Goal: Task Accomplishment & Management: Manage account settings

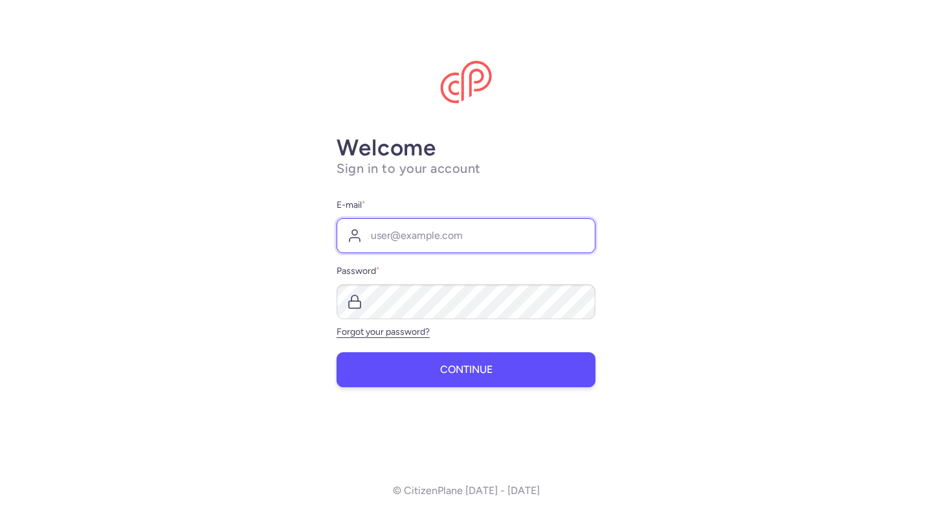
type input "[PERSON_NAME][EMAIL_ADDRESS][DOMAIN_NAME]"
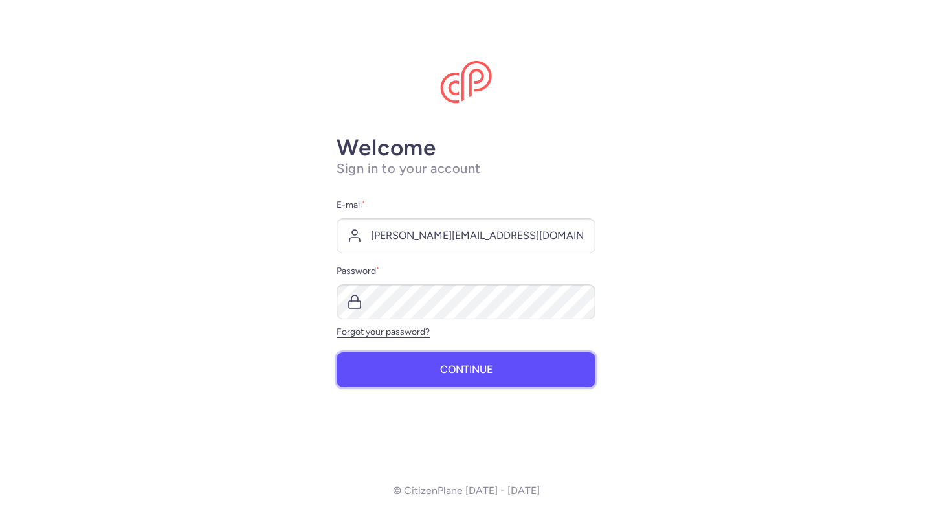
click at [454, 375] on button "Continue" at bounding box center [466, 369] width 259 height 35
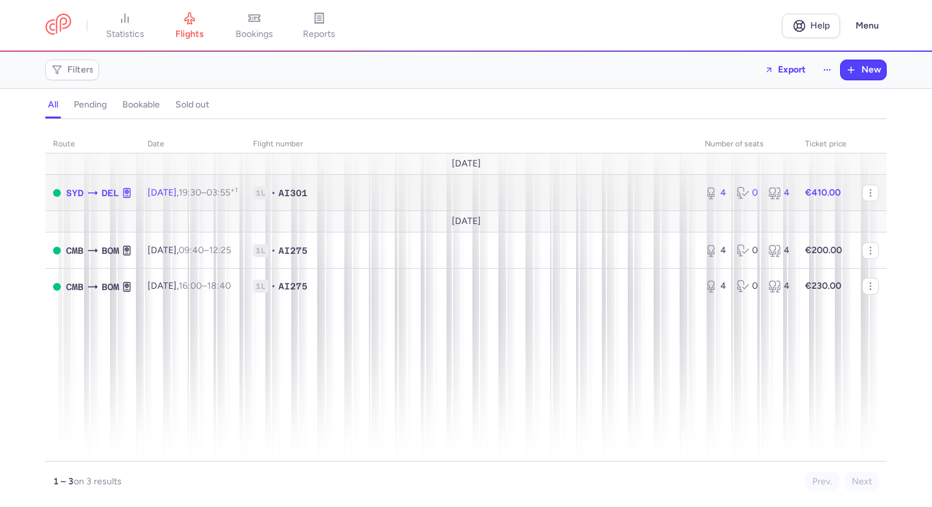
click at [636, 188] on span "1L • AI301" at bounding box center [471, 192] width 436 height 13
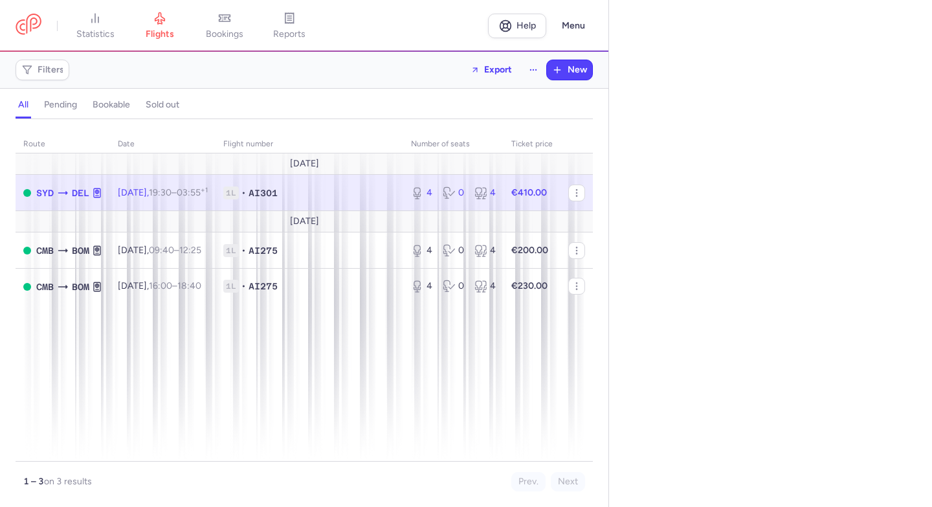
select select "days"
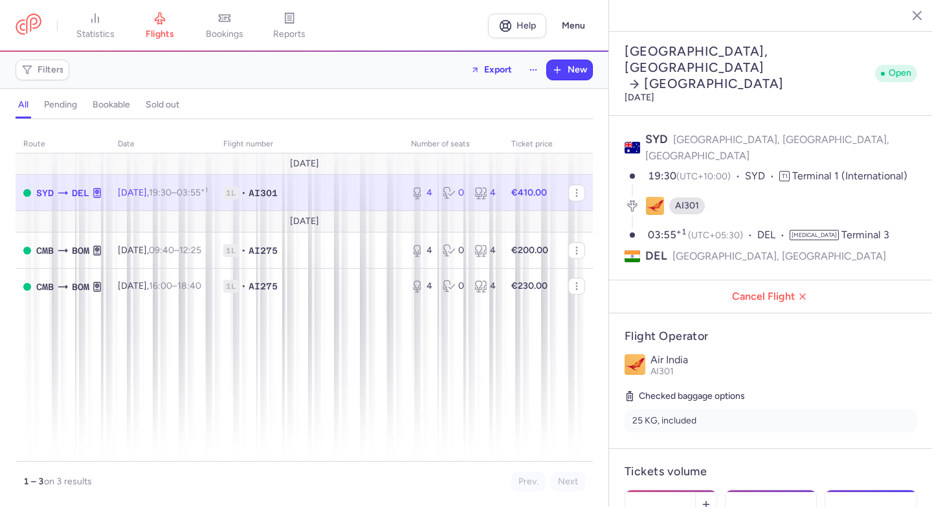
click at [688, 476] on span "Save changes" at bounding box center [668, 482] width 64 height 12
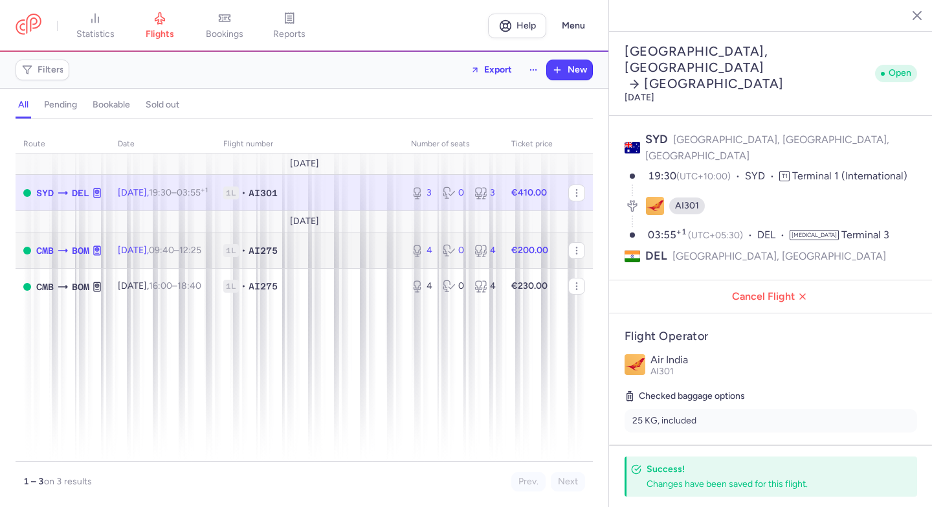
click at [512, 254] on strong "€200.00" at bounding box center [530, 250] width 37 height 11
click at [497, 249] on div "4 0 4" at bounding box center [453, 250] width 95 height 23
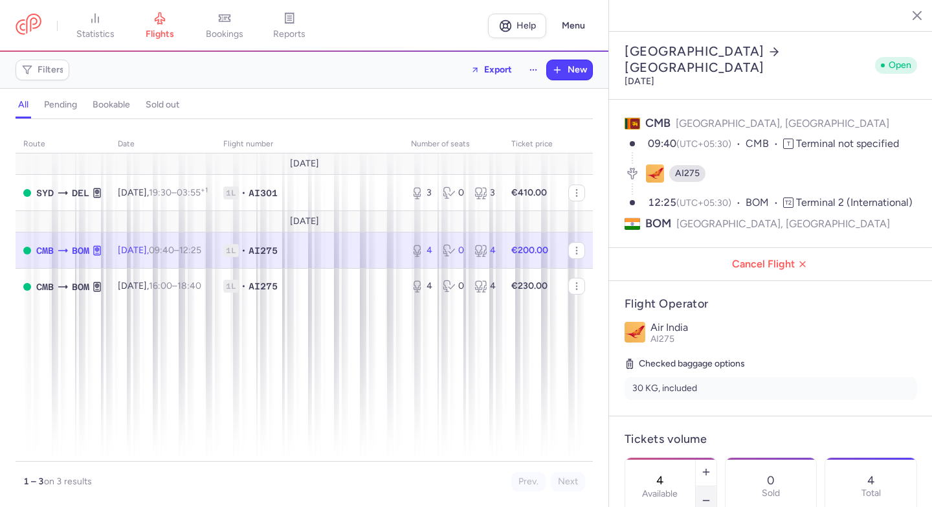
click at [701, 495] on icon "button" at bounding box center [706, 500] width 10 height 10
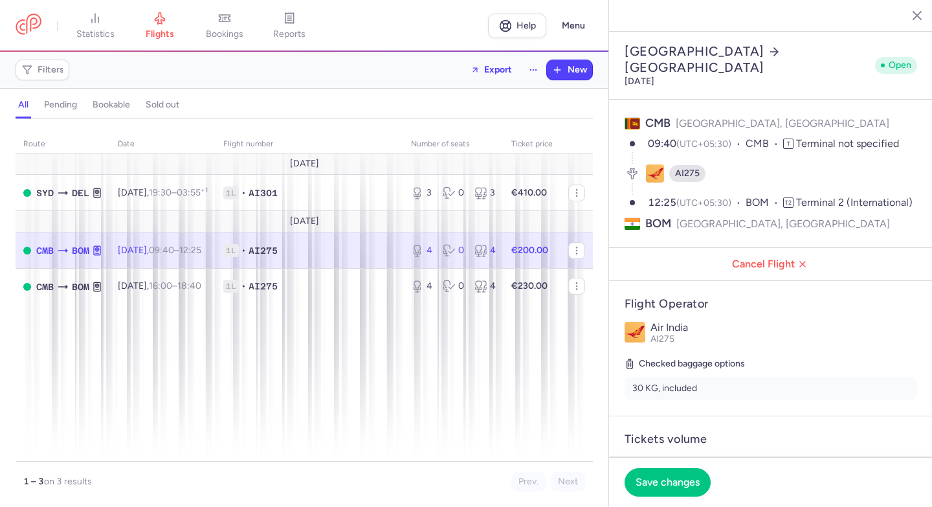
click at [701, 495] on icon "button" at bounding box center [706, 500] width 10 height 10
click at [678, 476] on span "Save changes" at bounding box center [668, 482] width 64 height 12
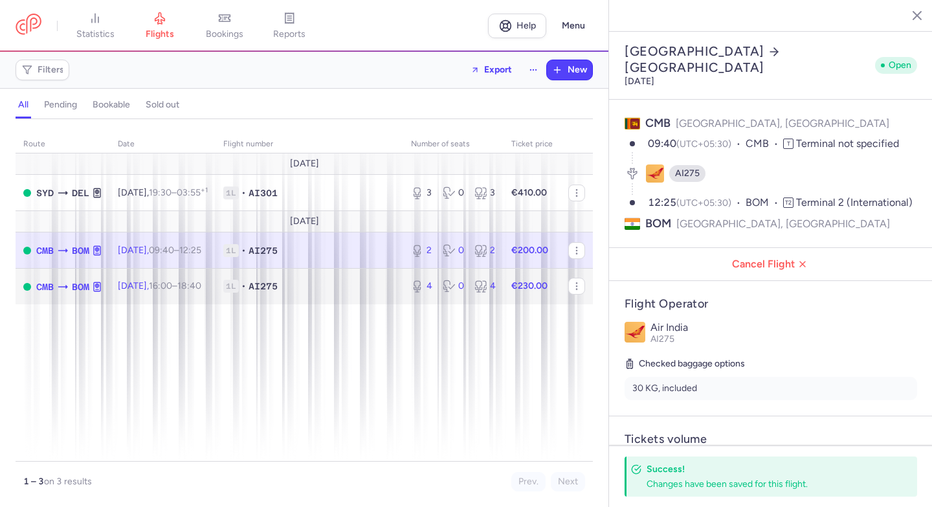
click at [432, 295] on div "4 0 4" at bounding box center [453, 286] width 95 height 23
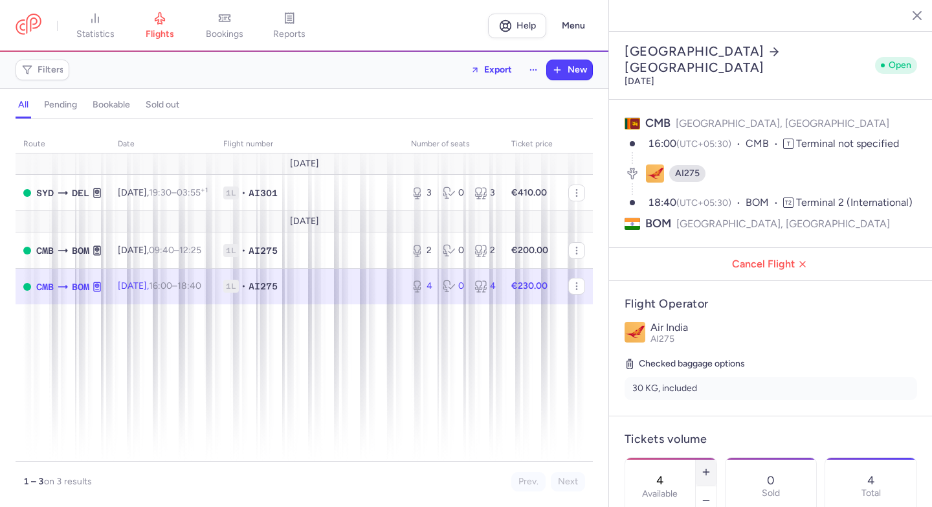
click at [704, 467] on icon "button" at bounding box center [706, 472] width 10 height 10
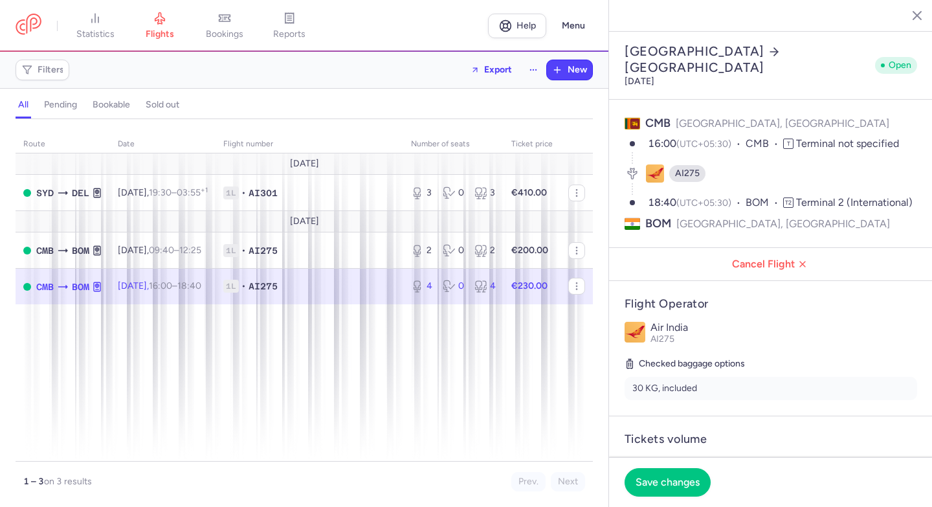
click at [704, 467] on icon "button" at bounding box center [706, 472] width 10 height 10
type input "6"
click at [689, 484] on span "Save changes" at bounding box center [668, 482] width 64 height 12
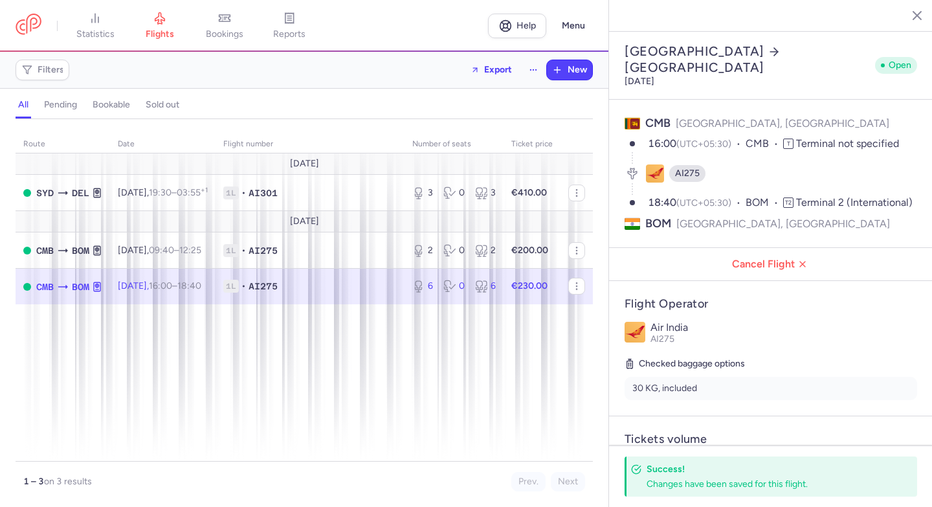
click at [909, 13] on line "button" at bounding box center [908, 15] width 6 height 6
